Goal: Information Seeking & Learning: Learn about a topic

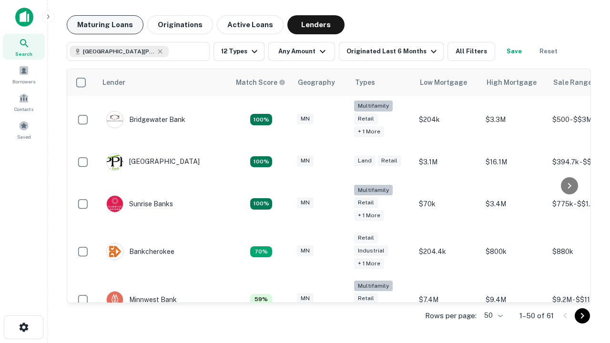
click at [105, 25] on button "Maturing Loans" at bounding box center [105, 24] width 77 height 19
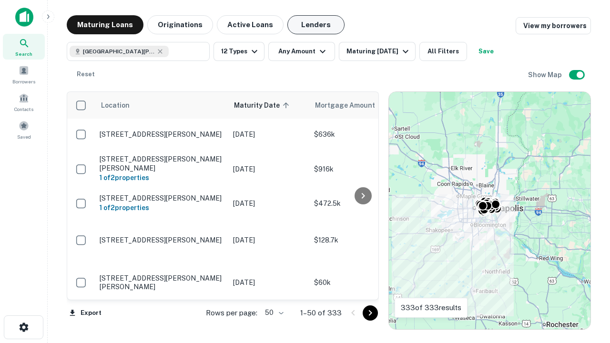
click at [316, 25] on button "Lenders" at bounding box center [315, 24] width 57 height 19
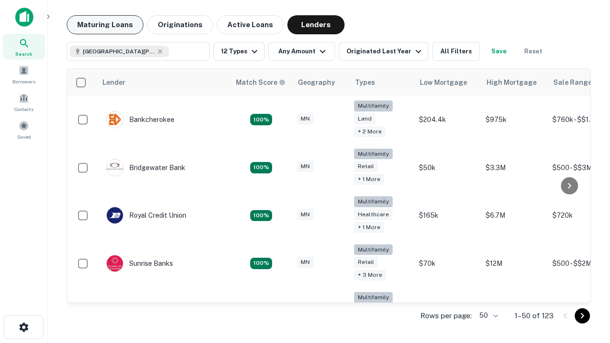
click at [105, 25] on button "Maturing Loans" at bounding box center [105, 24] width 77 height 19
